Goal: Navigation & Orientation: Understand site structure

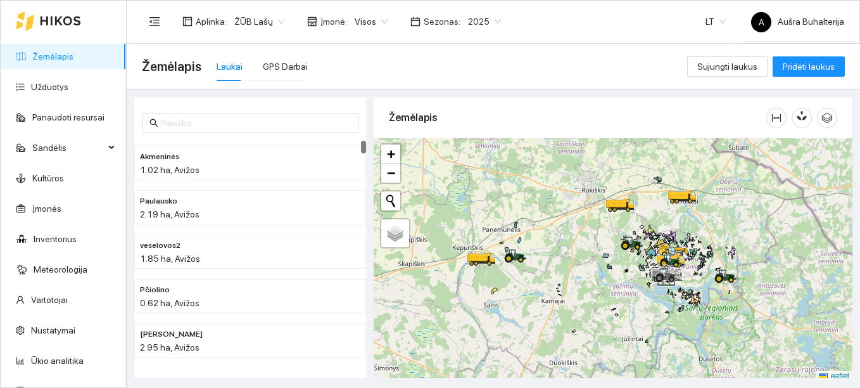
drag, startPoint x: 818, startPoint y: 1, endPoint x: 707, endPoint y: 0, distance: 111.5
click at [712, 1] on div "LT" at bounding box center [715, 21] width 35 height 41
click at [707, 0] on header "Aplinka : ŽŪB Lašų Įmonė : Visos Sezonas : 2025 LT A Aušra Buhalterija" at bounding box center [493, 22] width 733 height 44
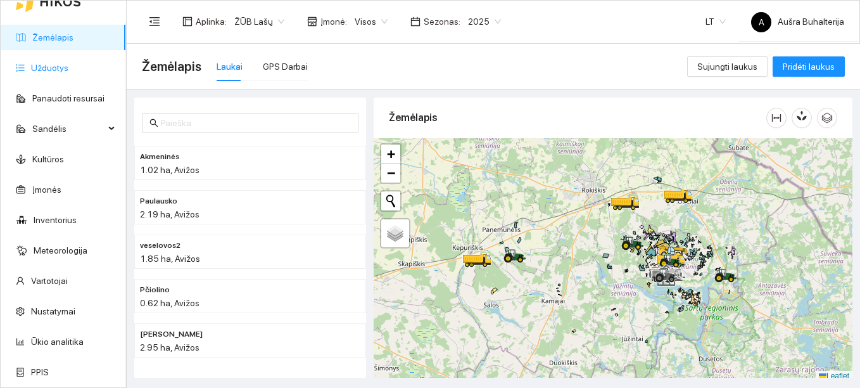
click at [62, 71] on link "Užduotys" at bounding box center [49, 68] width 37 height 10
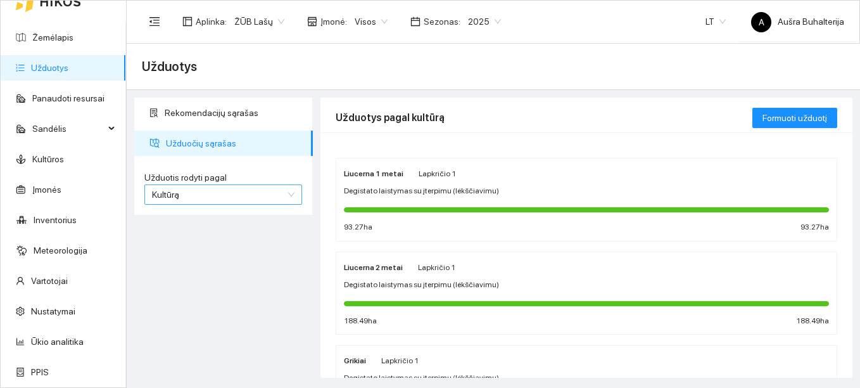
click at [243, 191] on span "Kultūrą" at bounding box center [223, 194] width 142 height 19
click at [176, 193] on span "Kultūrą" at bounding box center [165, 194] width 27 height 10
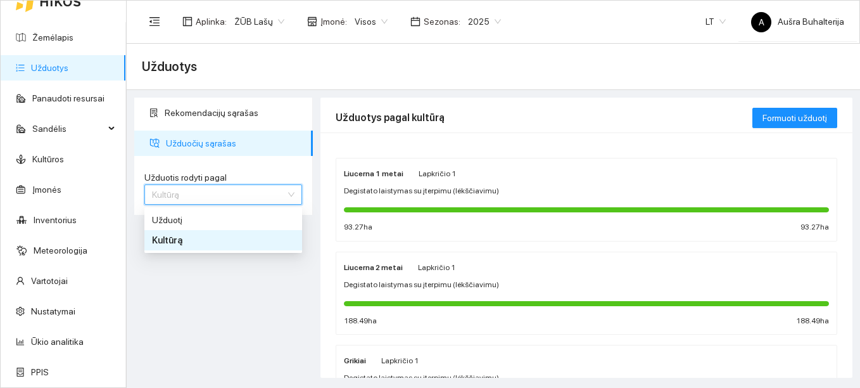
click at [172, 238] on span "Kultūrą" at bounding box center [167, 240] width 30 height 10
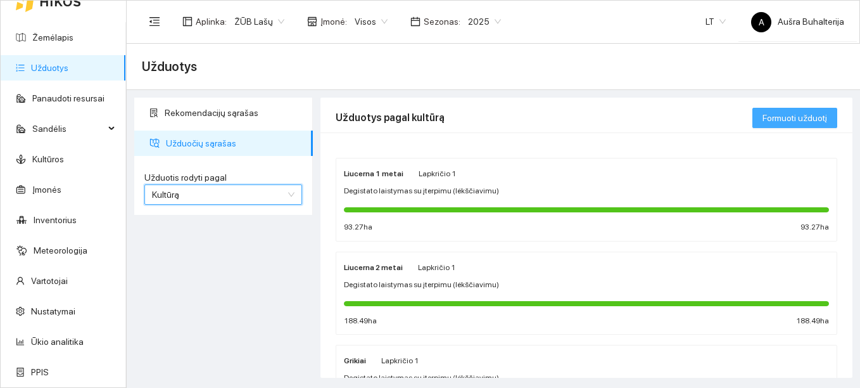
click at [811, 113] on span "Formuoti užduotį" at bounding box center [794, 118] width 65 height 14
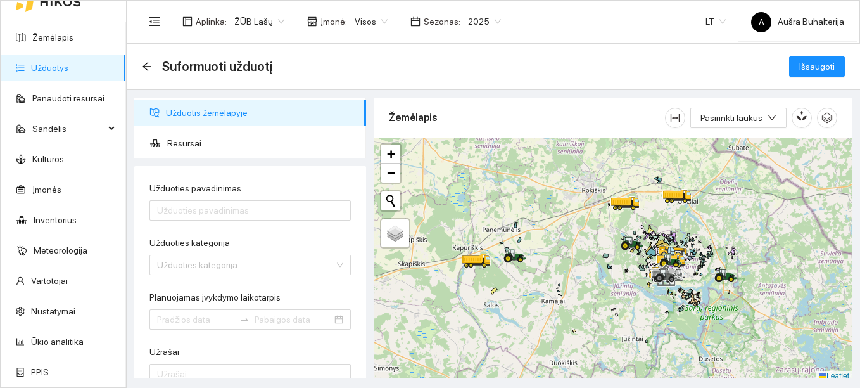
click at [177, 113] on span "Užduotis žemėlapyje" at bounding box center [261, 112] width 190 height 25
click at [147, 65] on icon "arrow-left" at bounding box center [147, 66] width 10 height 10
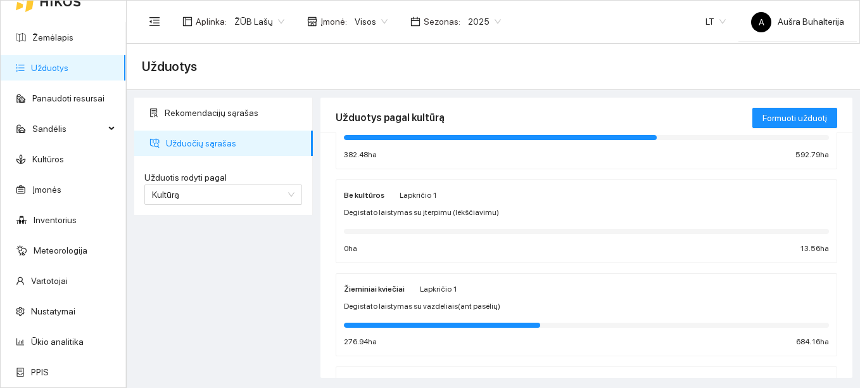
scroll to position [760, 0]
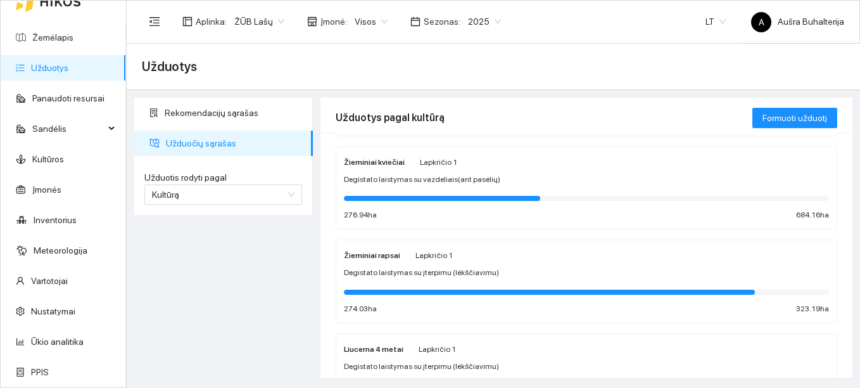
click at [364, 253] on strong "Žieminiai rapsai" at bounding box center [372, 255] width 56 height 9
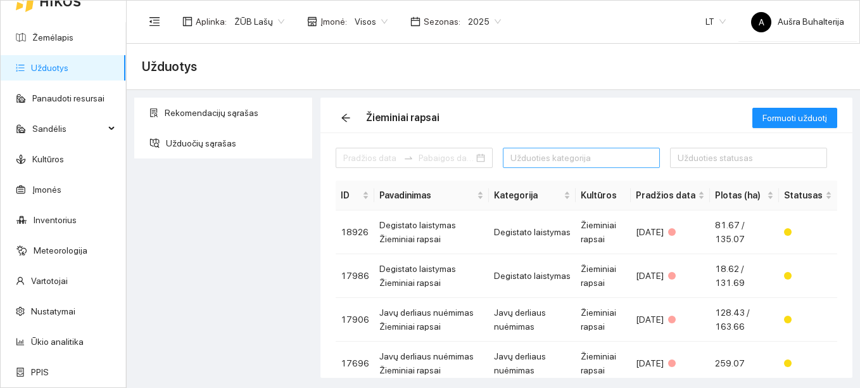
click at [625, 158] on div at bounding box center [575, 157] width 138 height 15
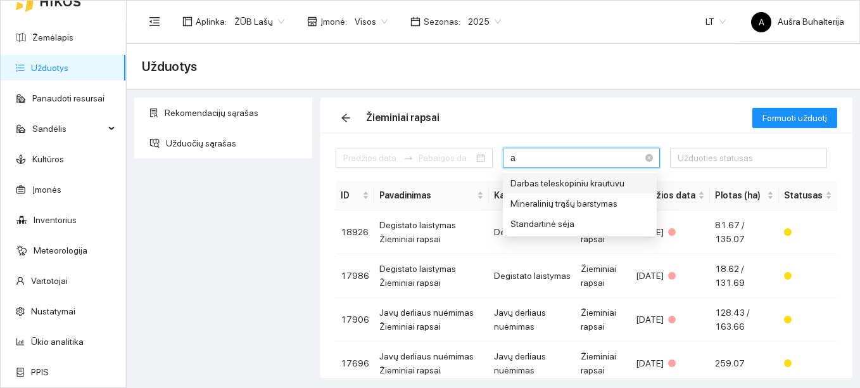
type input "ar"
click at [643, 159] on div "ar" at bounding box center [581, 158] width 157 height 20
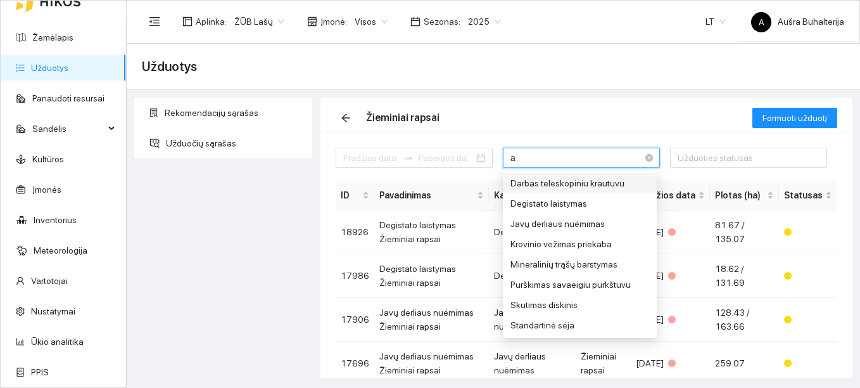
type input "ar"
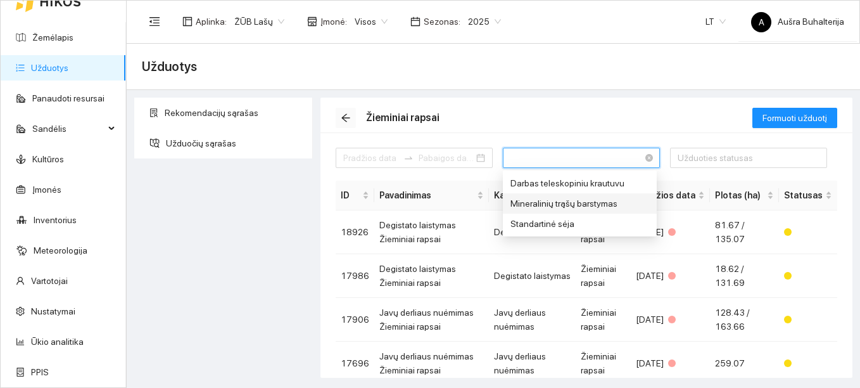
click at [348, 118] on icon "arrow-left" at bounding box center [345, 118] width 8 height 8
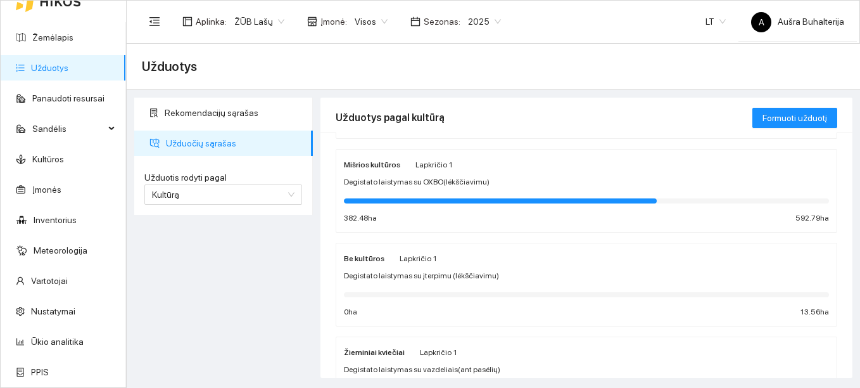
scroll to position [633, 0]
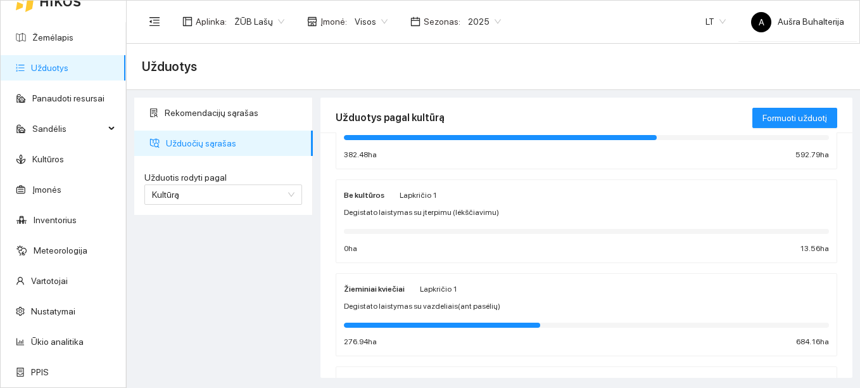
click at [393, 288] on strong "Žieminiai kviečiai" at bounding box center [374, 288] width 61 height 9
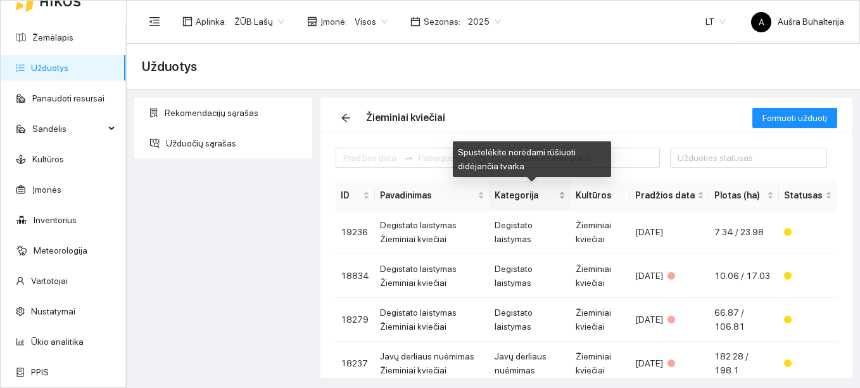
click at [564, 194] on div "Kategorija" at bounding box center [530, 195] width 71 height 14
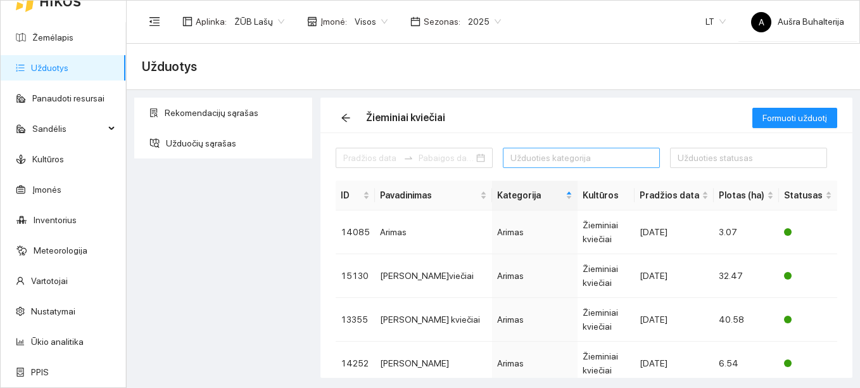
click at [629, 159] on div at bounding box center [575, 157] width 138 height 15
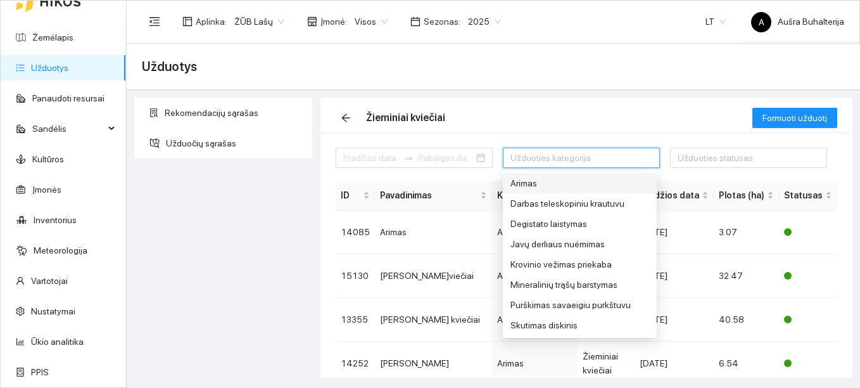
click at [512, 182] on div "Arimas" at bounding box center [579, 183] width 139 height 14
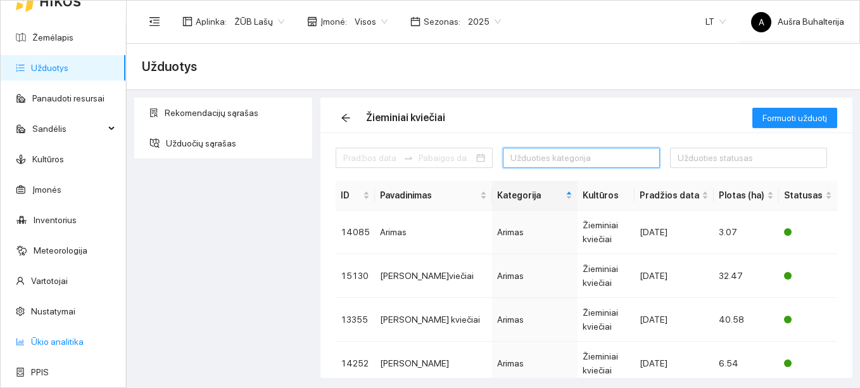
click at [63, 344] on link "Ūkio analitika" at bounding box center [57, 341] width 53 height 10
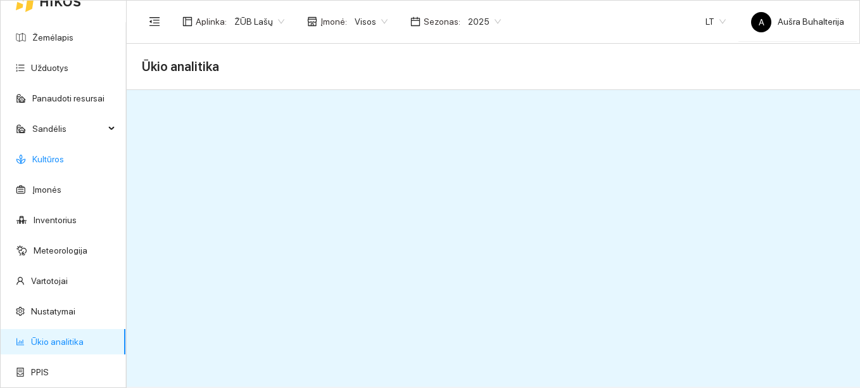
click at [49, 160] on link "Kultūros" at bounding box center [48, 159] width 32 height 10
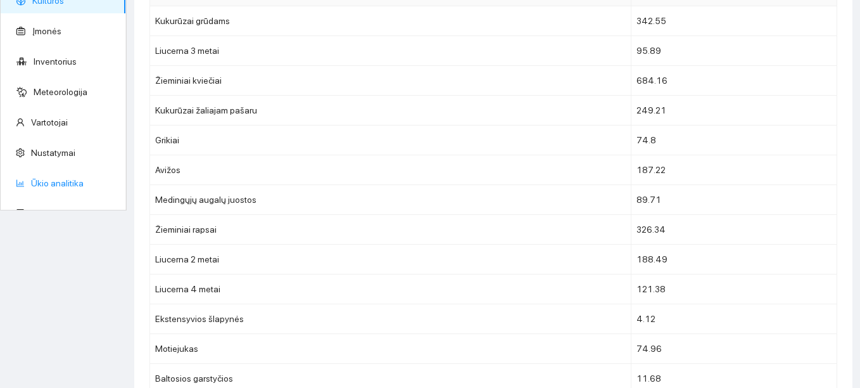
click at [68, 180] on link "Ūkio analitika" at bounding box center [57, 183] width 53 height 10
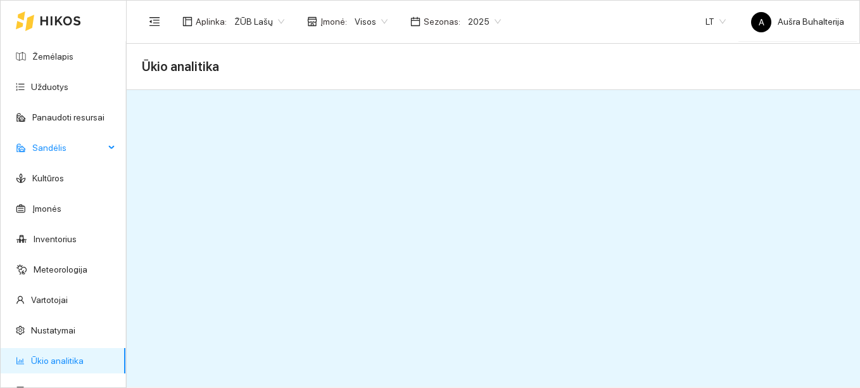
click at [55, 149] on span "Sandėlis" at bounding box center [68, 147] width 72 height 25
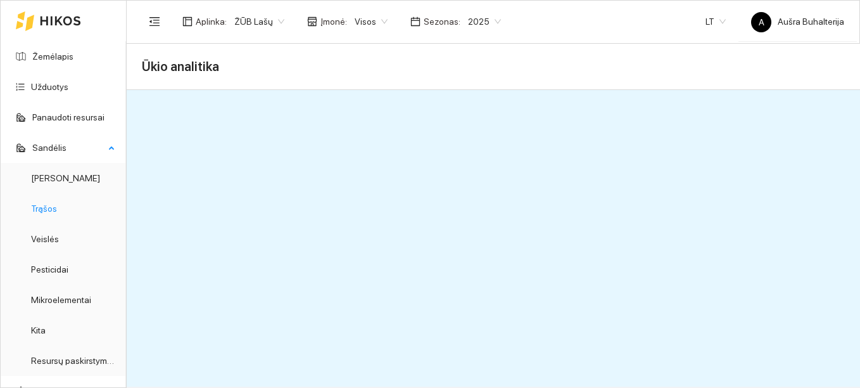
click at [39, 213] on link "Trąšos" at bounding box center [44, 208] width 26 height 10
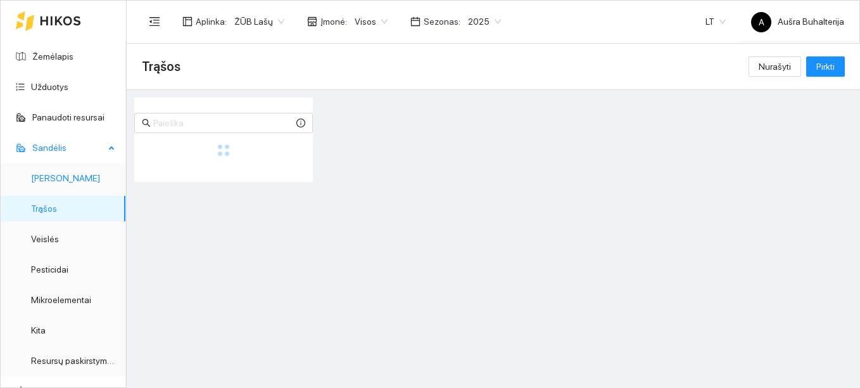
click at [44, 179] on link "[PERSON_NAME]" at bounding box center [65, 178] width 69 height 10
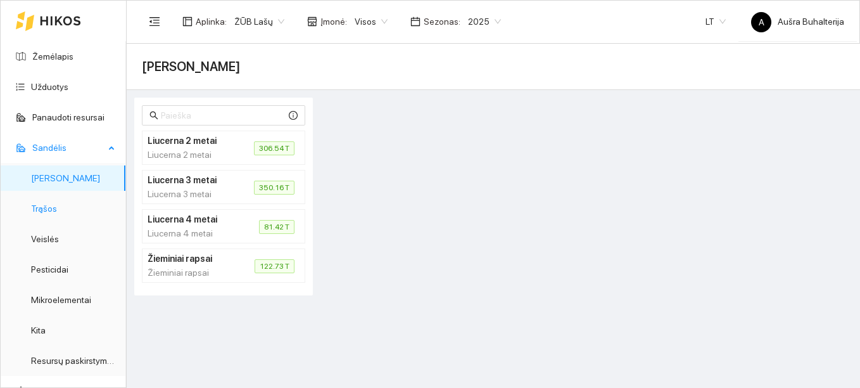
click at [40, 210] on link "Trąšos" at bounding box center [44, 208] width 26 height 10
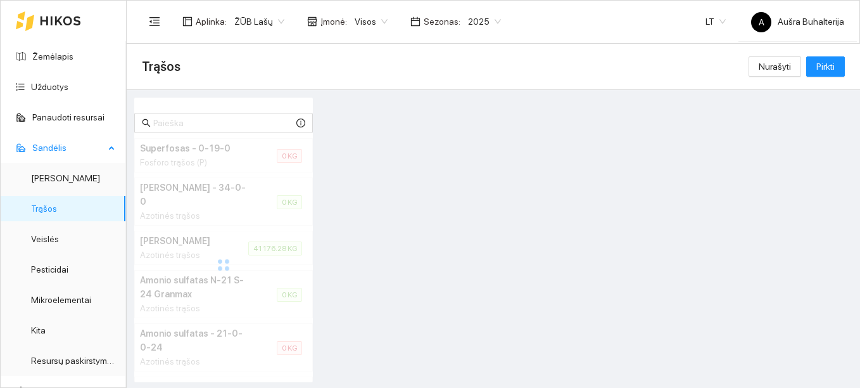
click at [41, 210] on link "Trąšos" at bounding box center [44, 208] width 26 height 10
click at [44, 239] on link "Veislės" at bounding box center [45, 239] width 28 height 10
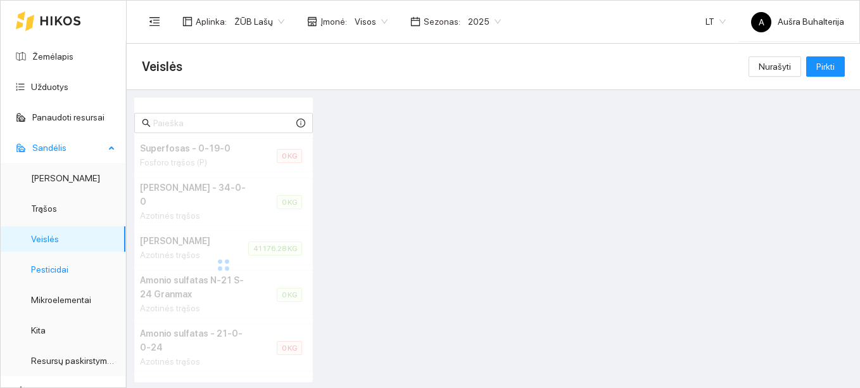
click at [47, 269] on link "Pesticidai" at bounding box center [49, 269] width 37 height 10
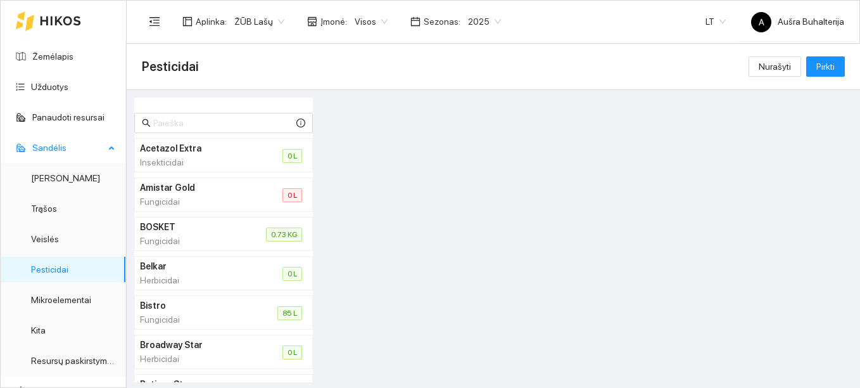
click at [49, 148] on span "Sandėlis" at bounding box center [68, 147] width 72 height 25
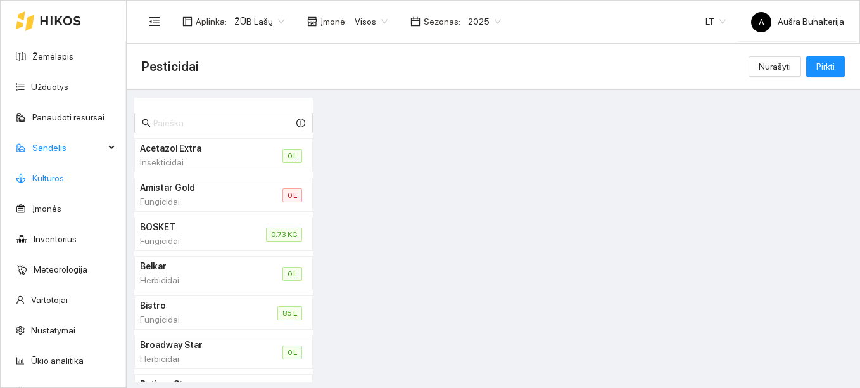
click at [53, 177] on link "Kultūros" at bounding box center [48, 178] width 32 height 10
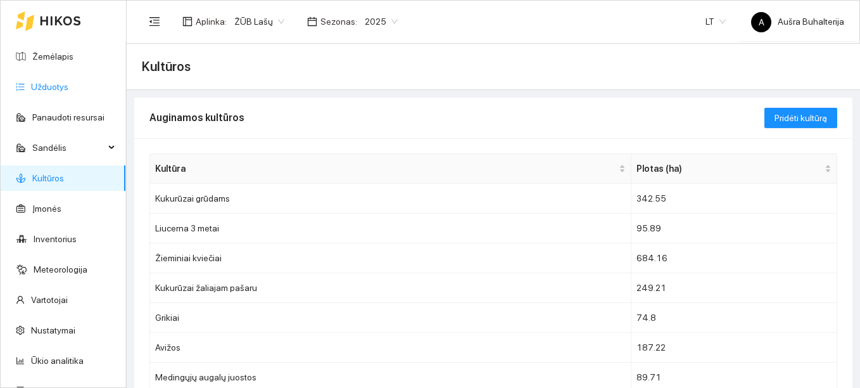
click at [62, 87] on link "Užduotys" at bounding box center [49, 87] width 37 height 10
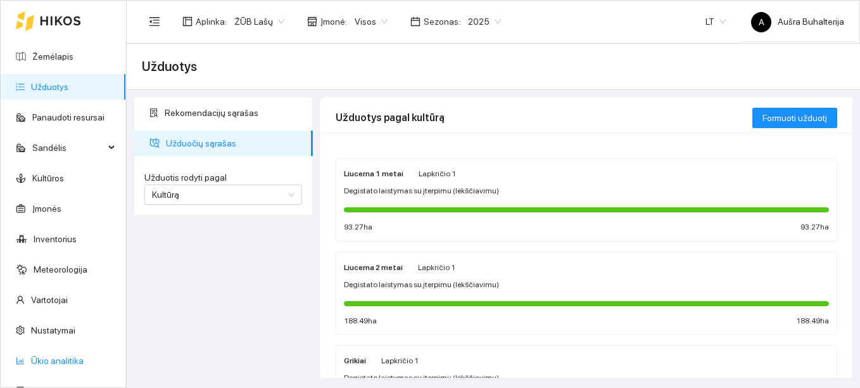
click at [60, 364] on link "Ūkio analitika" at bounding box center [57, 360] width 53 height 10
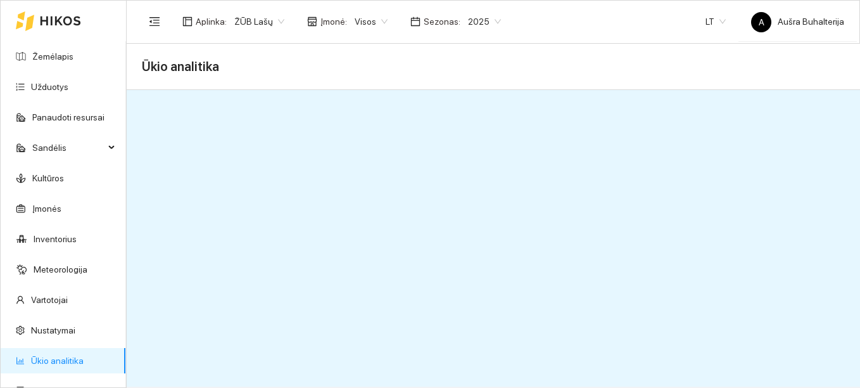
click at [67, 358] on link "Ūkio analitika" at bounding box center [57, 360] width 53 height 10
